Goal: Information Seeking & Learning: Learn about a topic

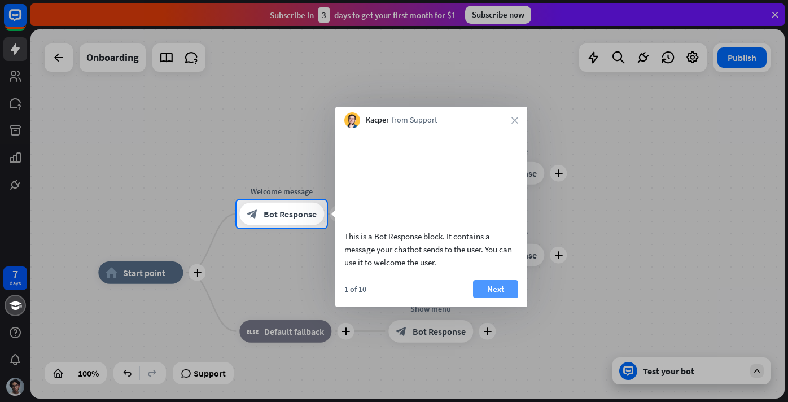
click at [500, 298] on button "Next" at bounding box center [495, 289] width 45 height 18
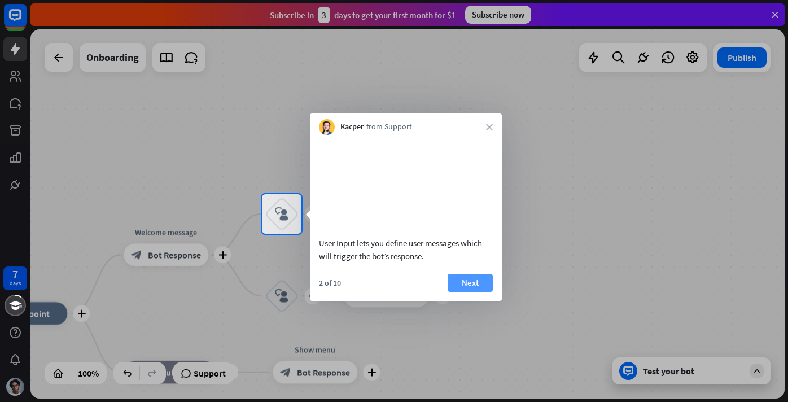
click at [473, 292] on button "Next" at bounding box center [470, 283] width 45 height 18
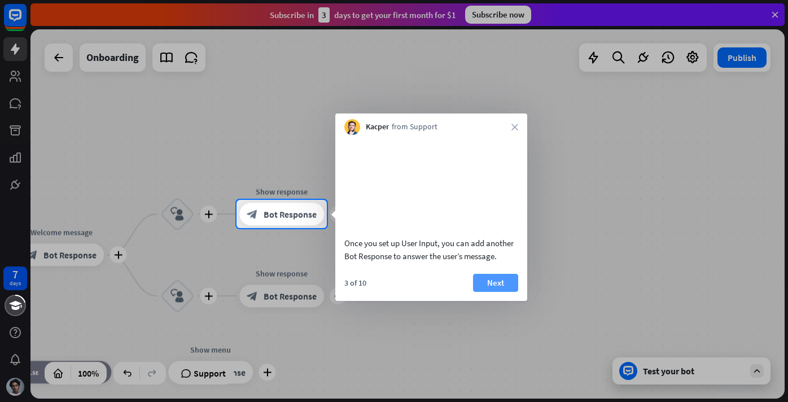
click at [484, 292] on button "Next" at bounding box center [495, 283] width 45 height 18
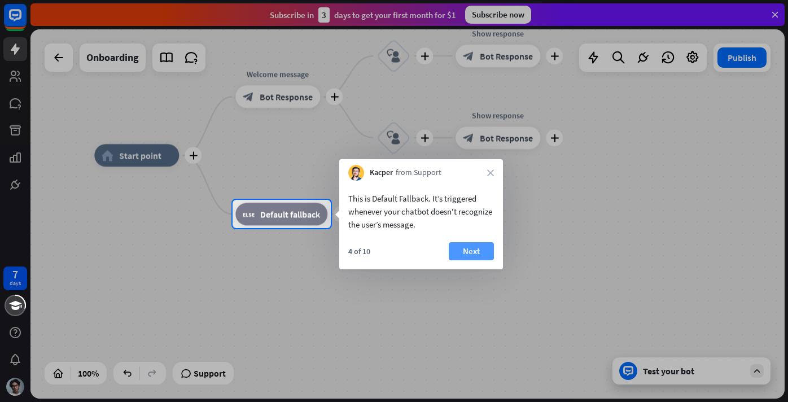
click at [474, 247] on button "Next" at bounding box center [471, 251] width 45 height 18
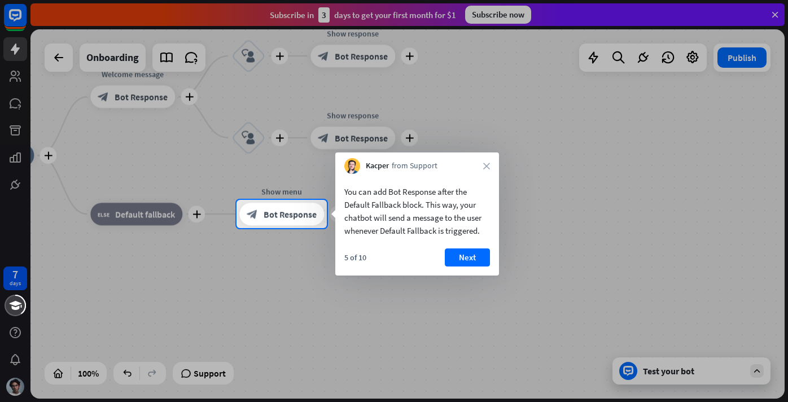
click at [474, 247] on div "You can add Bot Response after the Default Fallback block. This way, your chatb…" at bounding box center [417, 225] width 164 height 102
click at [477, 249] on button "Next" at bounding box center [467, 257] width 45 height 18
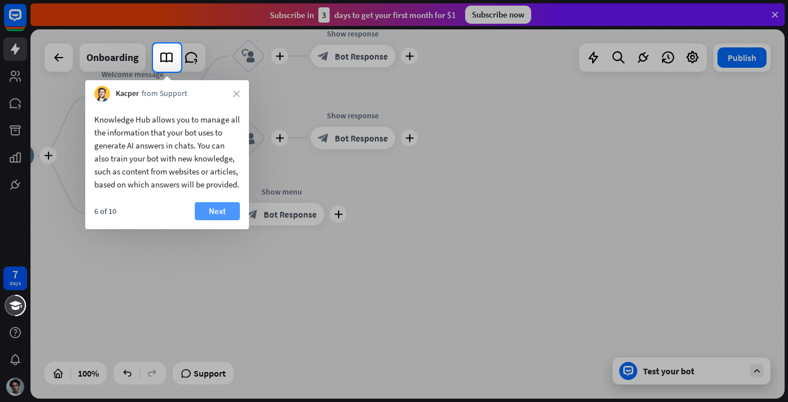
click at [227, 215] on button "Next" at bounding box center [217, 211] width 45 height 18
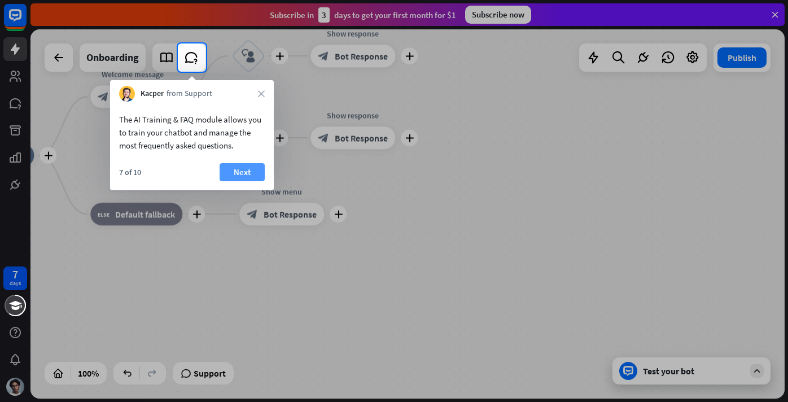
click at [240, 164] on button "Next" at bounding box center [242, 172] width 45 height 18
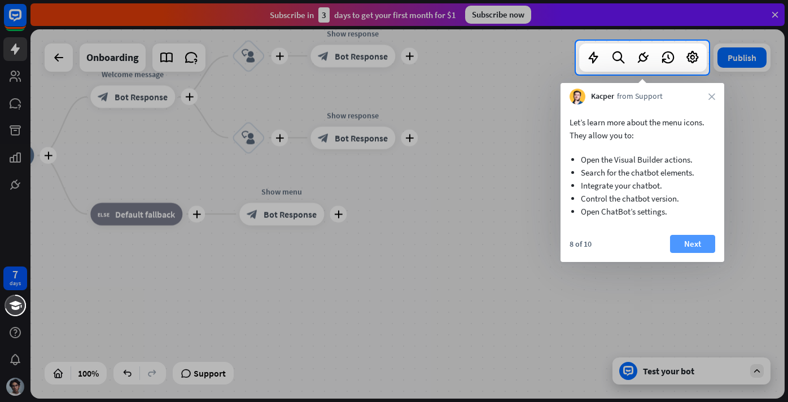
click at [695, 235] on button "Next" at bounding box center [692, 244] width 45 height 18
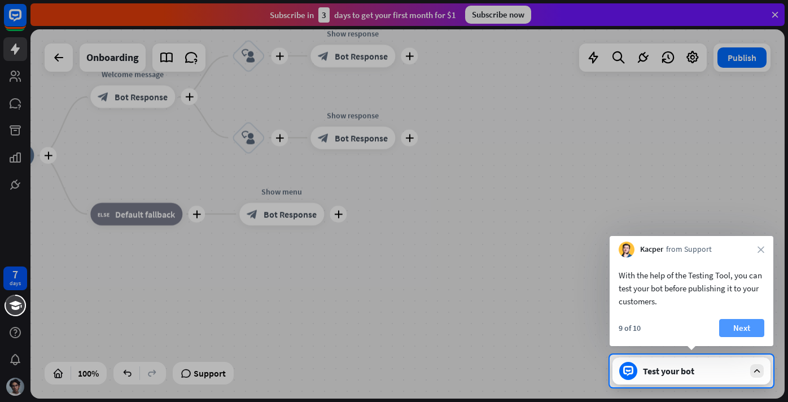
click at [747, 326] on button "Next" at bounding box center [741, 328] width 45 height 18
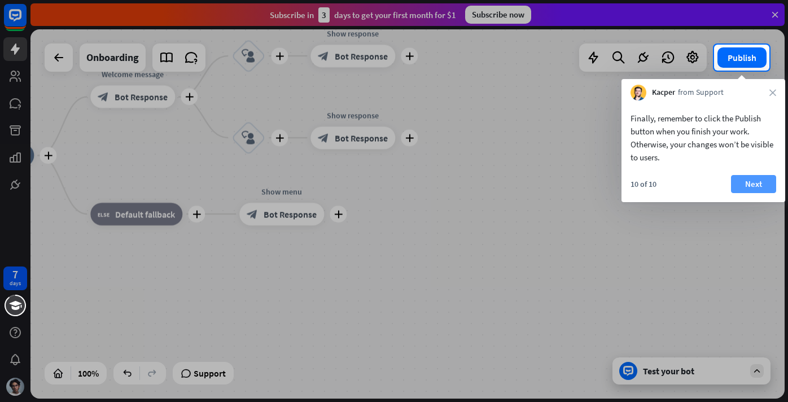
click at [747, 183] on button "Next" at bounding box center [753, 184] width 45 height 18
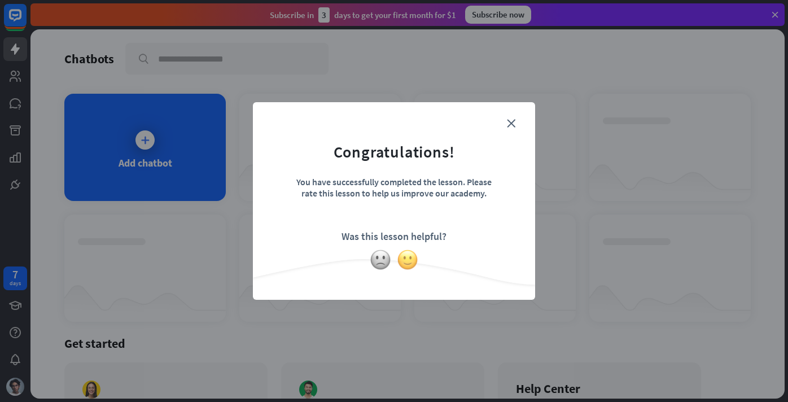
click at [407, 255] on img at bounding box center [407, 259] width 21 height 21
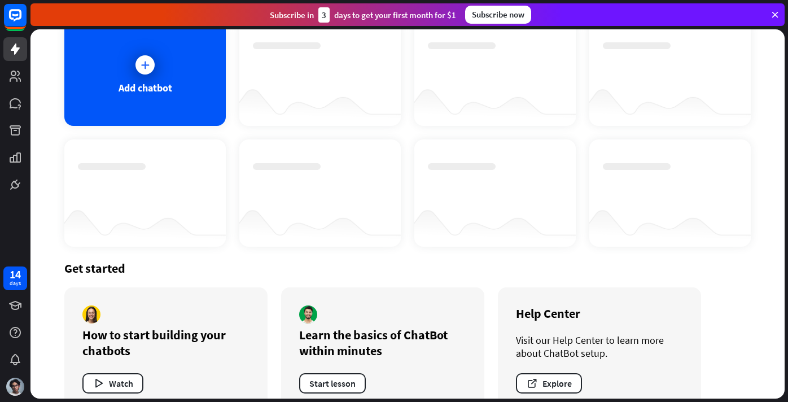
scroll to position [102, 0]
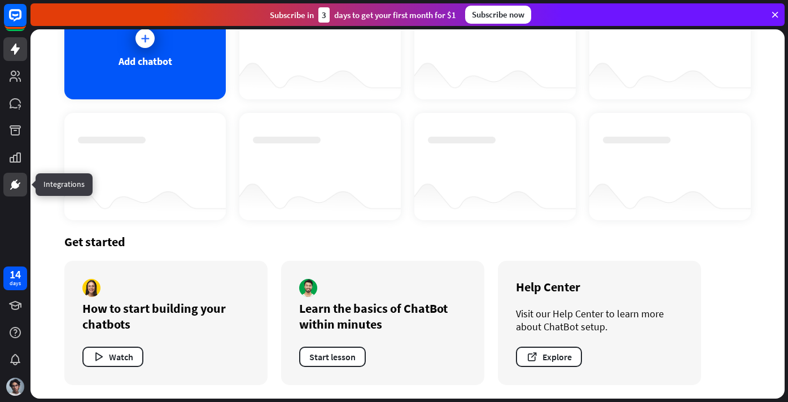
click at [17, 179] on icon at bounding box center [16, 180] width 3 height 3
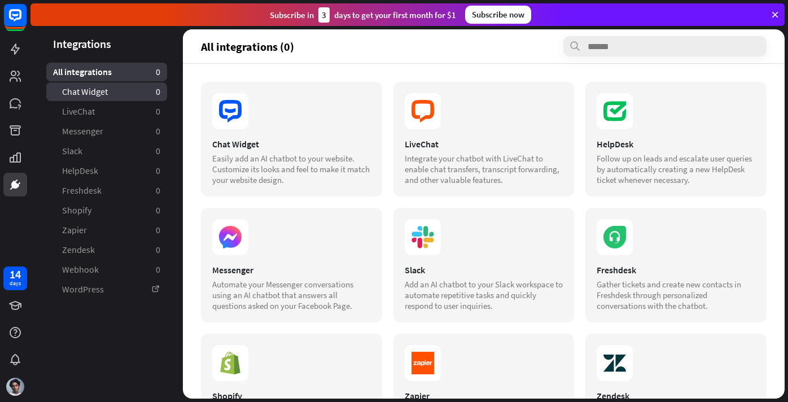
click at [90, 94] on span "Chat Widget" at bounding box center [85, 92] width 46 height 12
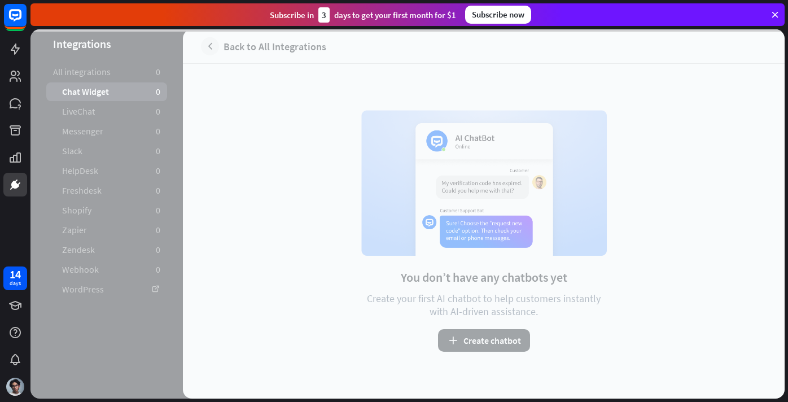
click at [87, 108] on div at bounding box center [407, 213] width 754 height 369
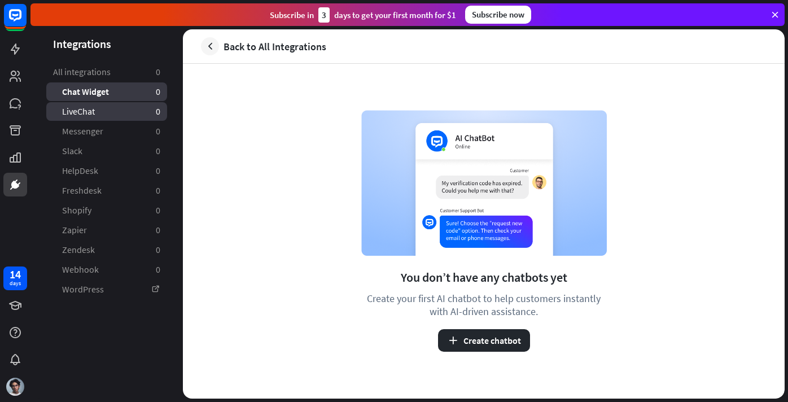
click at [95, 104] on link "LiveChat 0" at bounding box center [106, 111] width 121 height 19
click at [207, 51] on icon "button" at bounding box center [210, 47] width 12 height 12
